Goal: Task Accomplishment & Management: Manage account settings

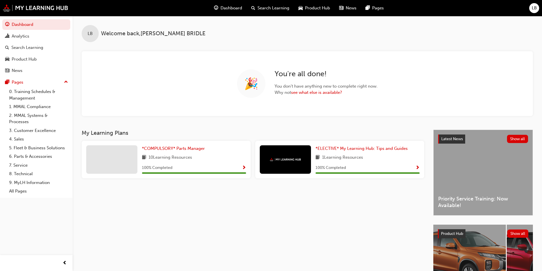
click at [533, 9] on span "LB" at bounding box center [534, 8] width 5 height 7
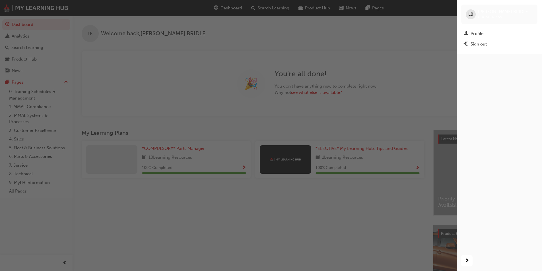
click at [476, 45] on div "Sign out" at bounding box center [479, 44] width 16 height 7
